Goal: Task Accomplishment & Management: Complete application form

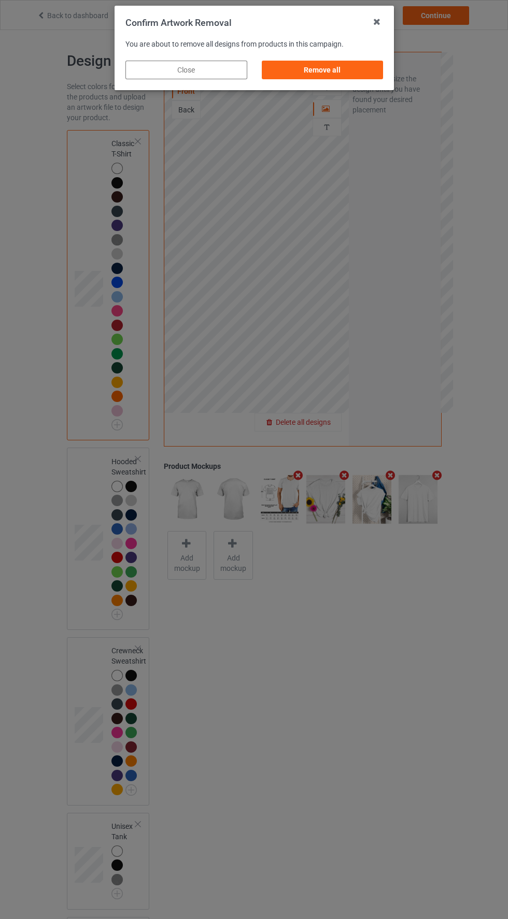
click at [353, 75] on div "Remove all" at bounding box center [322, 70] width 122 height 19
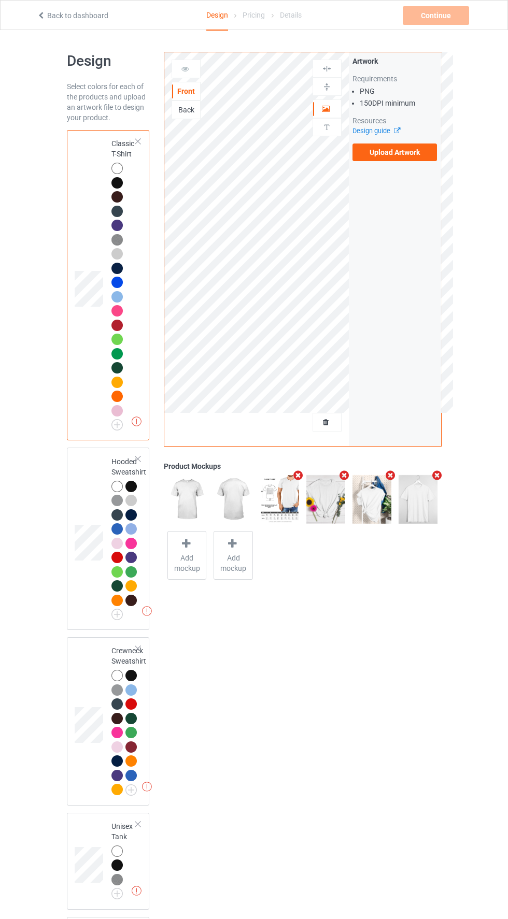
click at [414, 156] on label "Upload Artwork" at bounding box center [394, 153] width 85 height 18
click at [0, 0] on input "Upload Artwork" at bounding box center [0, 0] width 0 height 0
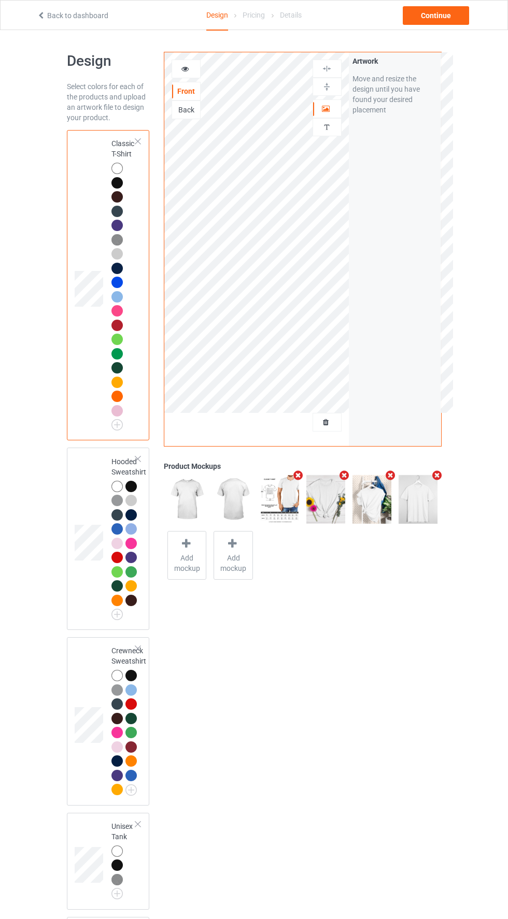
click at [339, 419] on div at bounding box center [327, 422] width 28 height 10
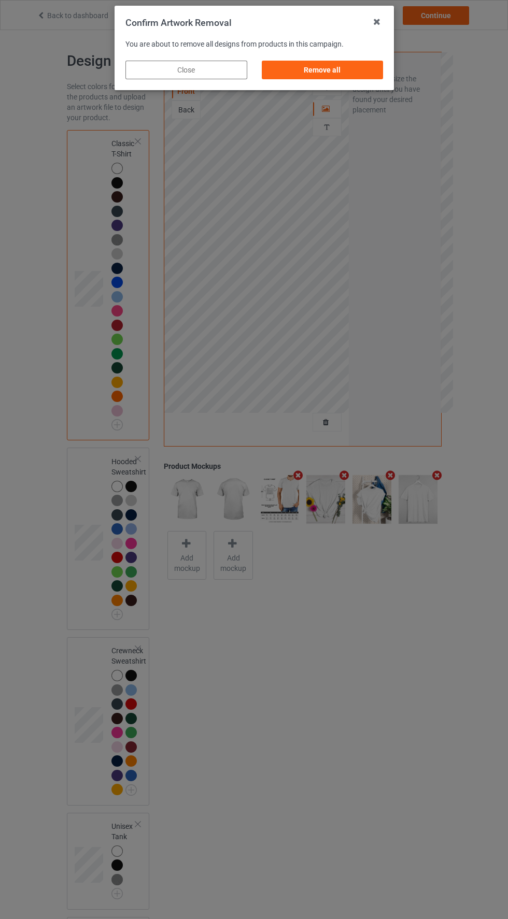
click at [352, 73] on div "Remove all" at bounding box center [322, 70] width 122 height 19
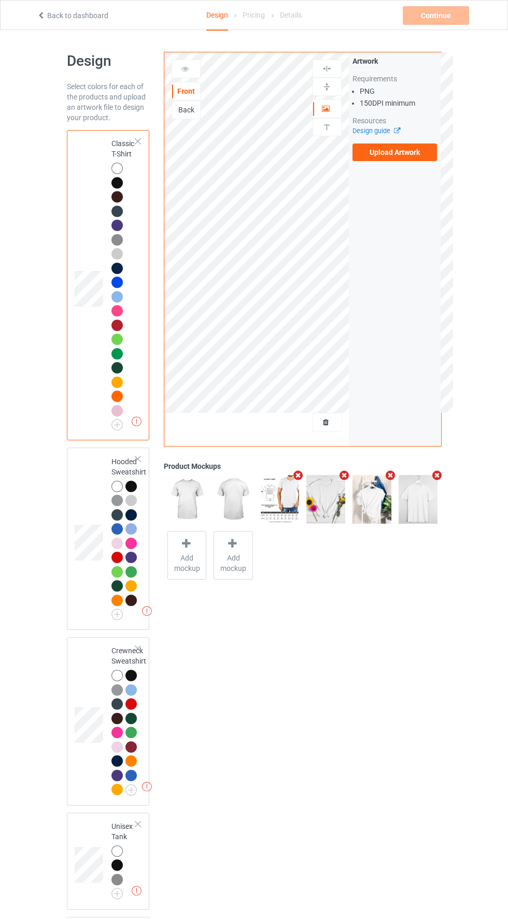
click at [407, 152] on label "Upload Artwork" at bounding box center [394, 153] width 85 height 18
click at [0, 0] on input "Upload Artwork" at bounding box center [0, 0] width 0 height 0
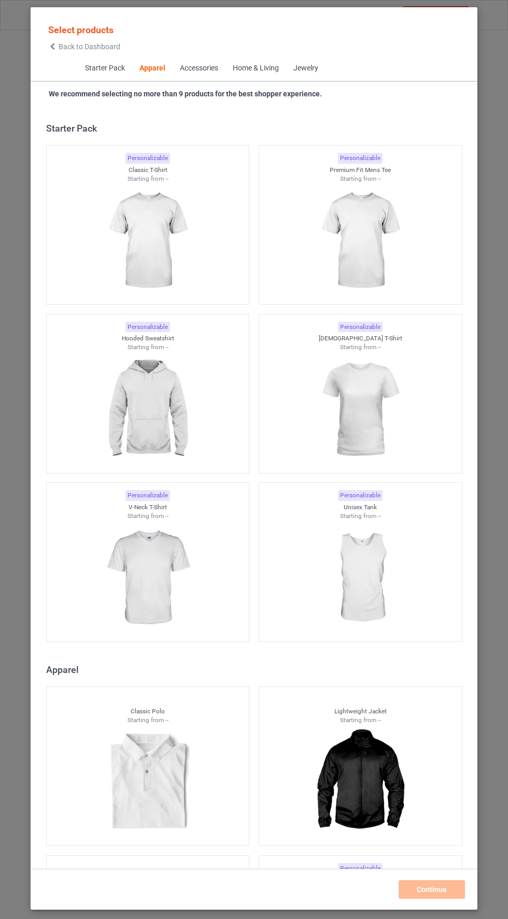
scroll to position [554, 0]
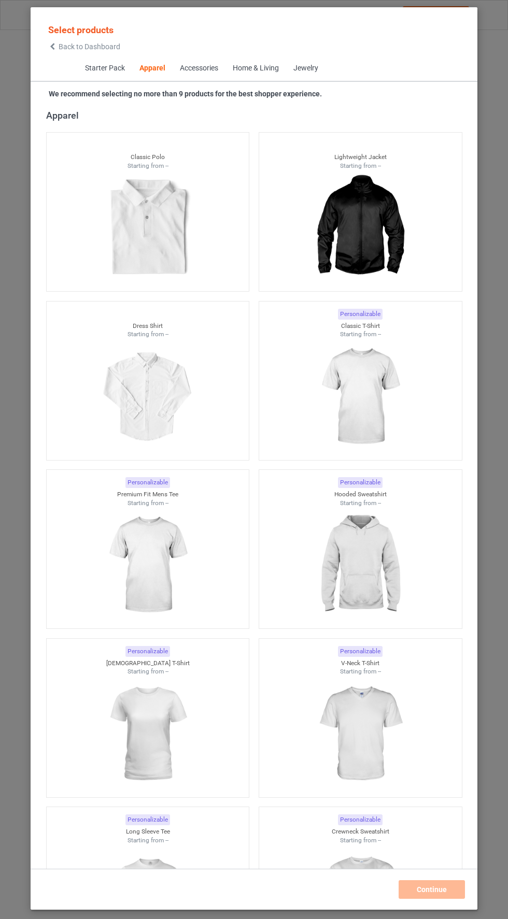
click at [52, 48] on icon at bounding box center [52, 46] width 9 height 7
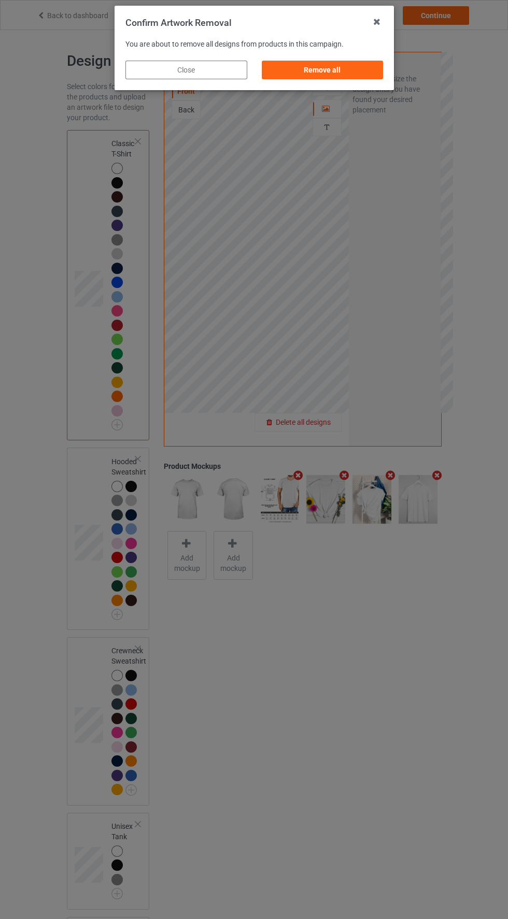
click at [346, 71] on div "Remove all" at bounding box center [322, 70] width 122 height 19
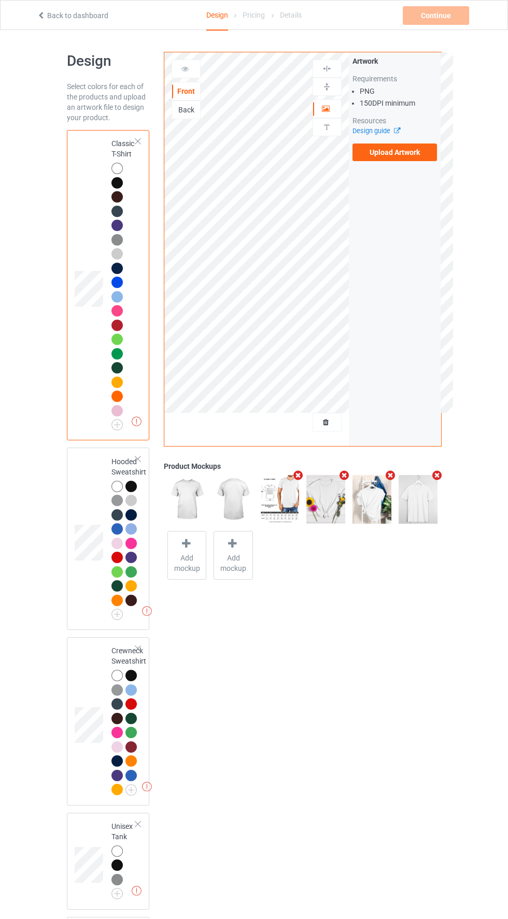
click at [407, 156] on label "Upload Artwork" at bounding box center [394, 153] width 85 height 18
click at [0, 0] on input "Upload Artwork" at bounding box center [0, 0] width 0 height 0
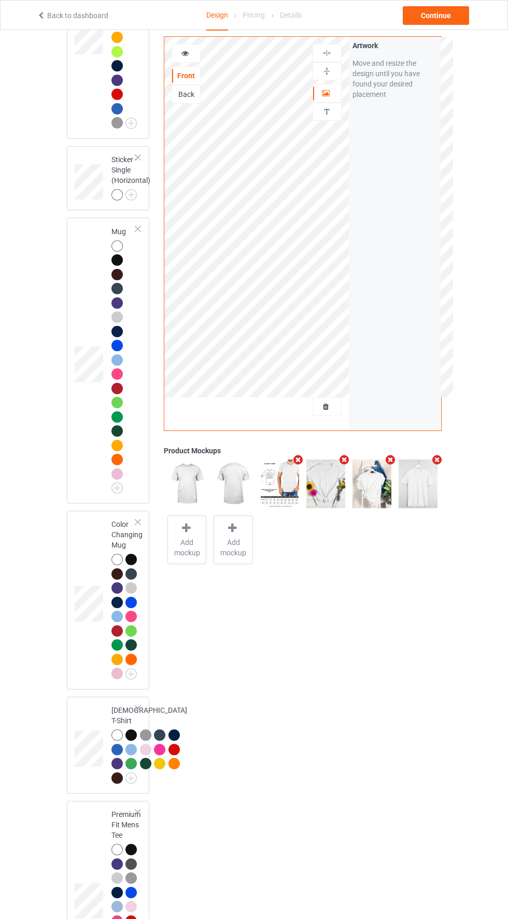
scroll to position [987, 0]
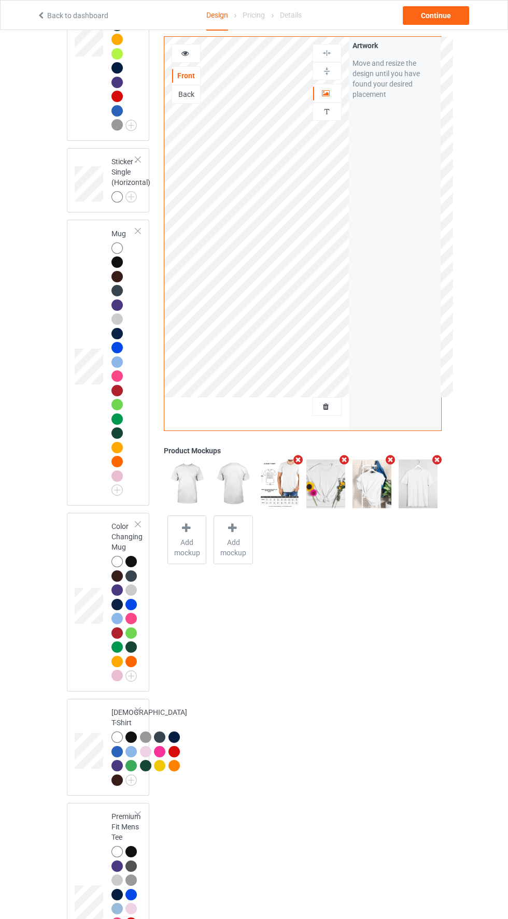
click at [116, 247] on div at bounding box center [116, 247] width 11 height 11
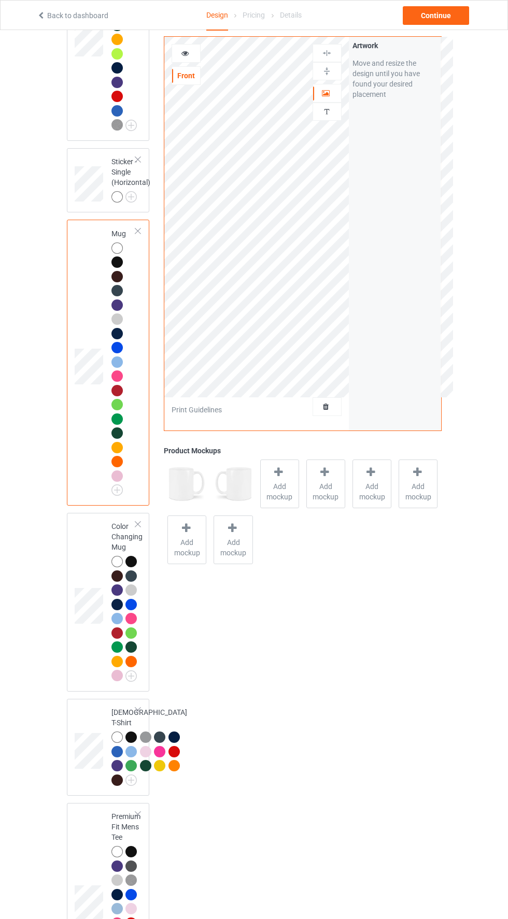
click at [325, 87] on div "Artwork" at bounding box center [326, 93] width 29 height 19
click at [332, 96] on div at bounding box center [327, 93] width 28 height 10
click at [336, 75] on div at bounding box center [327, 71] width 28 height 10
click at [444, 21] on div "Continue" at bounding box center [436, 15] width 66 height 19
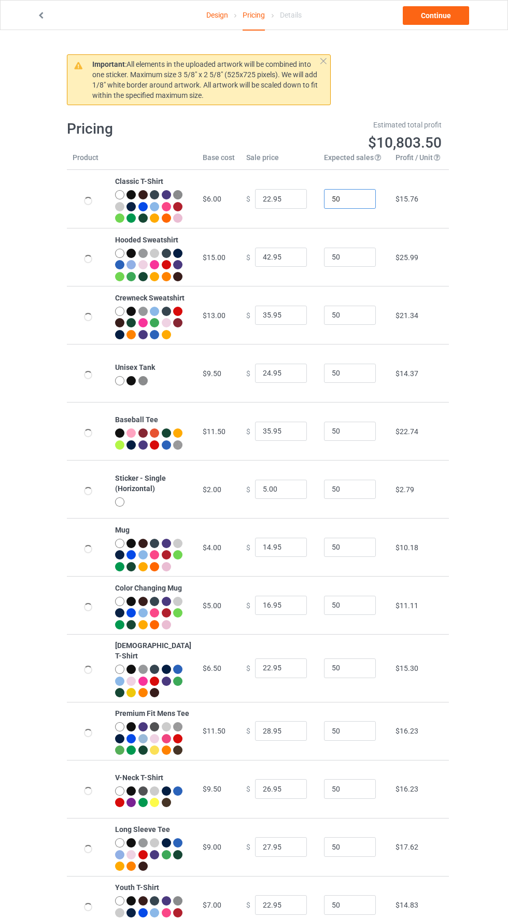
click at [345, 205] on input "50" at bounding box center [350, 199] width 52 height 20
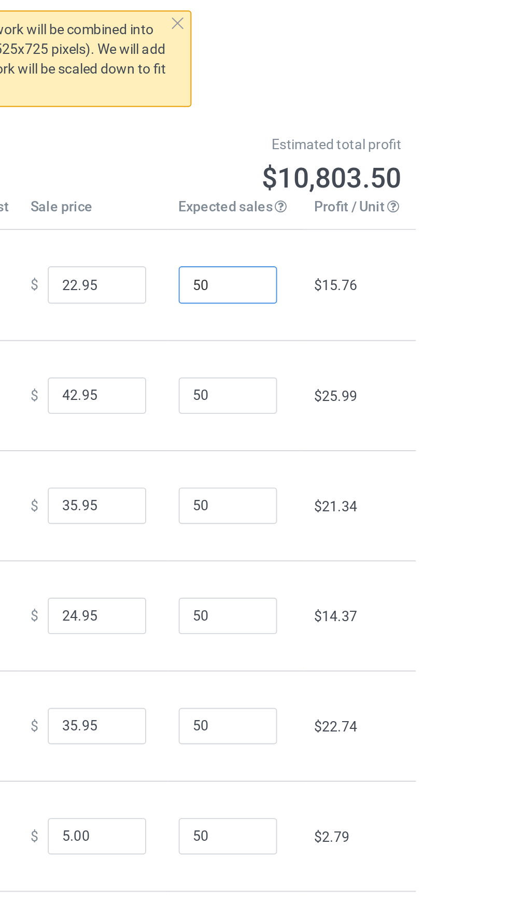
type input "502"
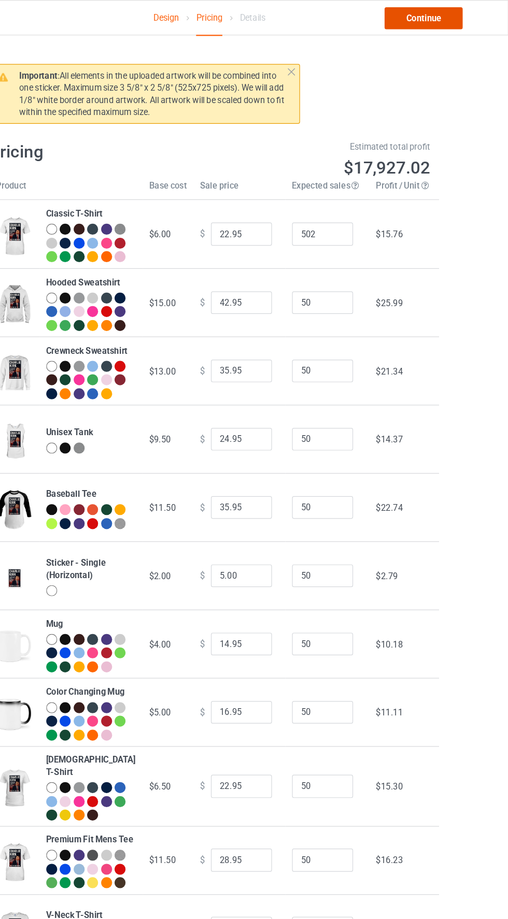
click at [457, 20] on link "Continue" at bounding box center [436, 15] width 66 height 19
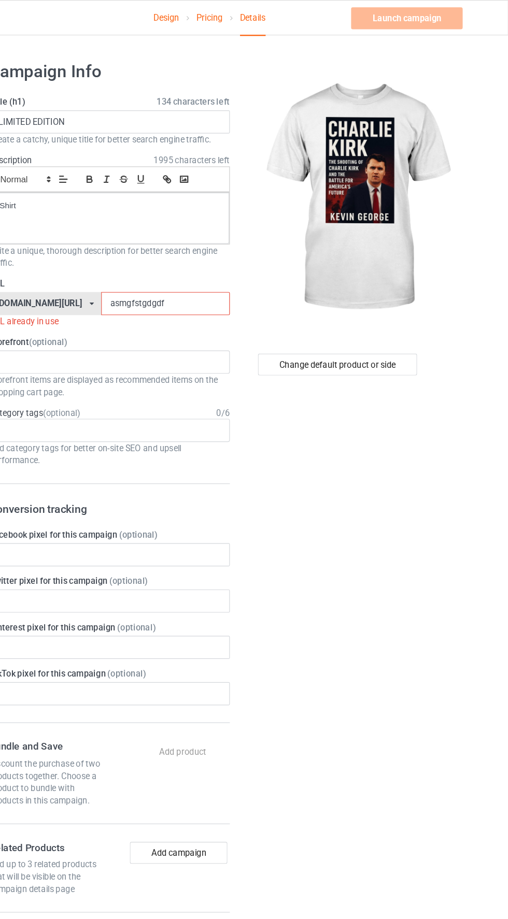
click at [195, 257] on input "asmgfstgdgdf" at bounding box center [216, 258] width 109 height 20
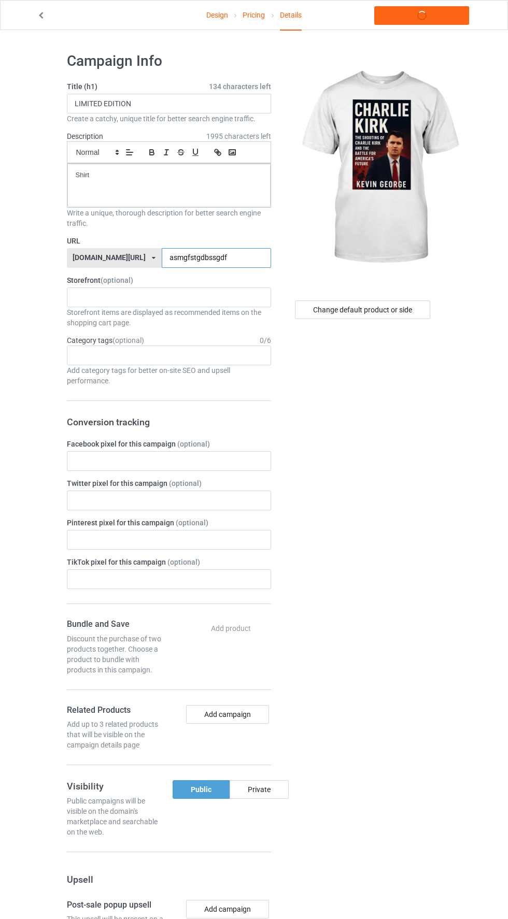
type input "asmgfstgdbssgdf"
click at [226, 240] on label "URL" at bounding box center [169, 241] width 204 height 10
click at [447, 16] on link "Launch campaign" at bounding box center [421, 15] width 95 height 19
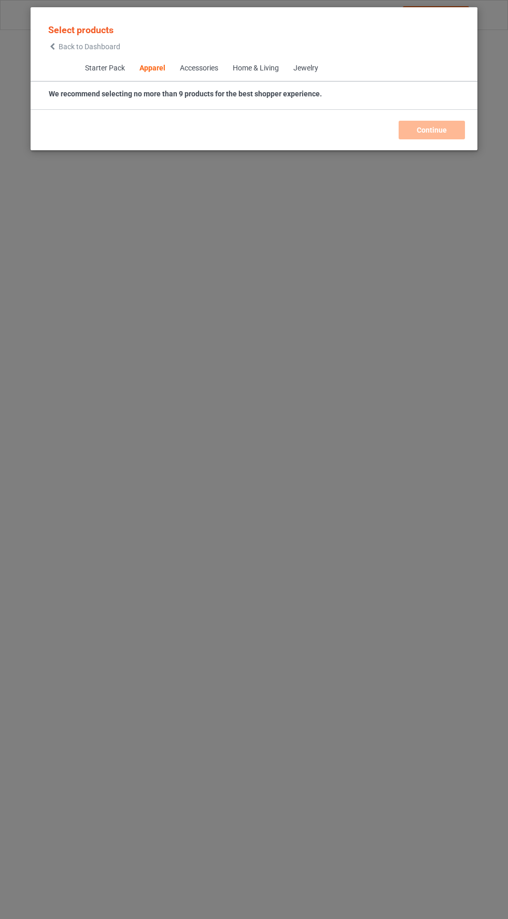
click at [52, 46] on icon at bounding box center [52, 46] width 9 height 7
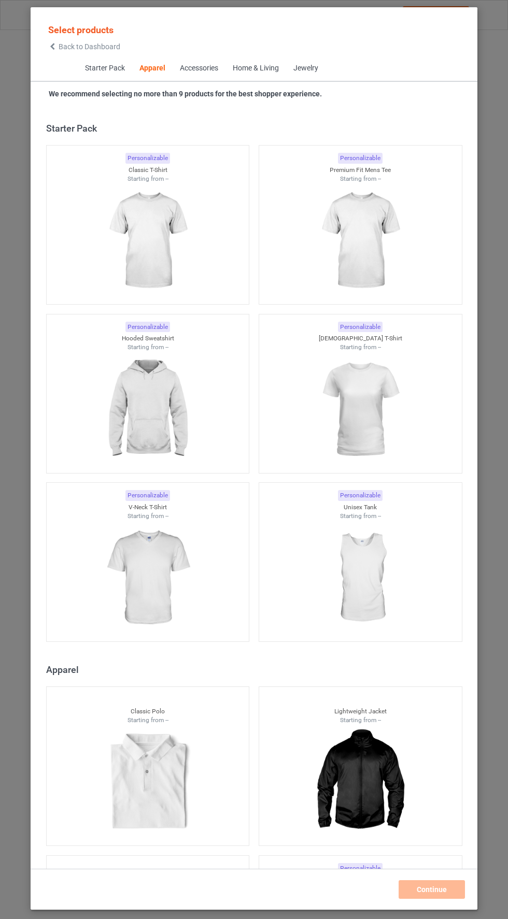
scroll to position [554, 0]
